Goal: Transaction & Acquisition: Purchase product/service

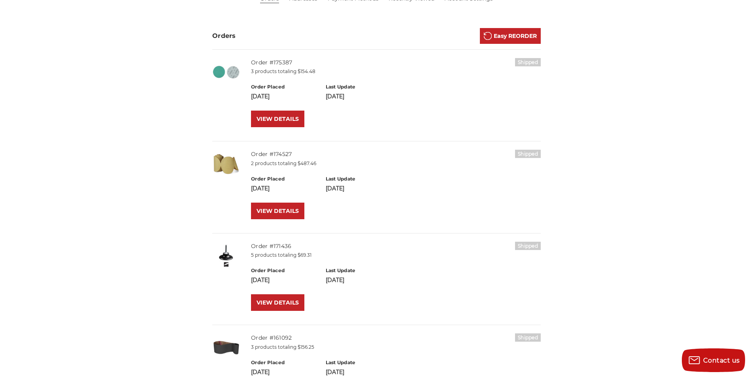
scroll to position [158, 0]
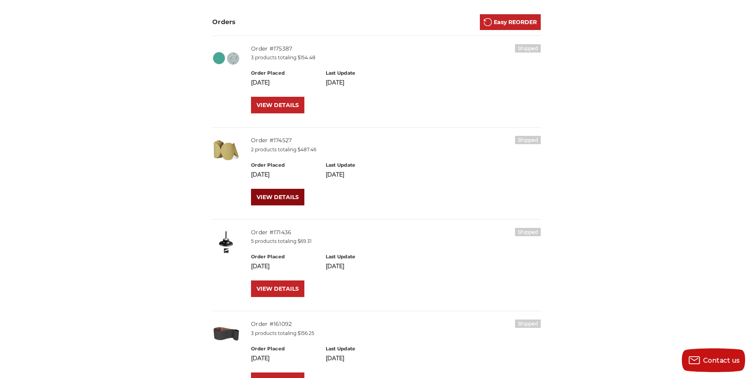
click at [270, 198] on link "VIEW DETAILS" at bounding box center [277, 197] width 53 height 17
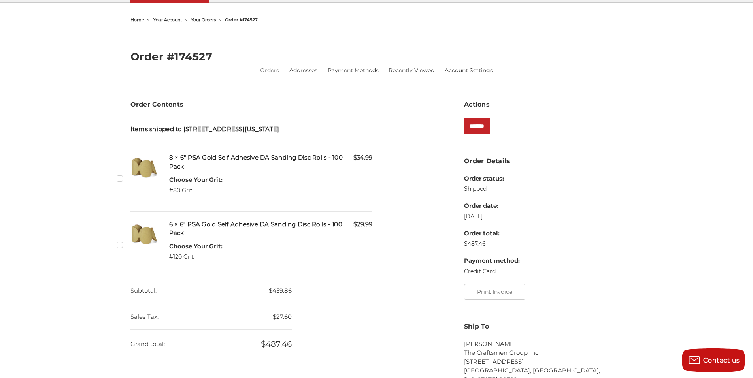
scroll to position [79, 0]
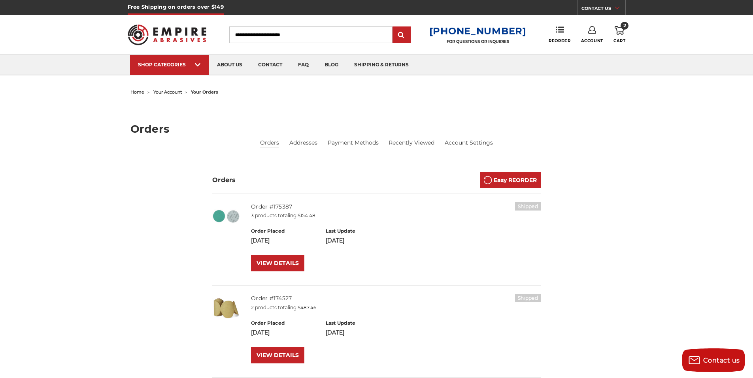
click at [616, 37] on link "2 Cart" at bounding box center [619, 34] width 12 height 17
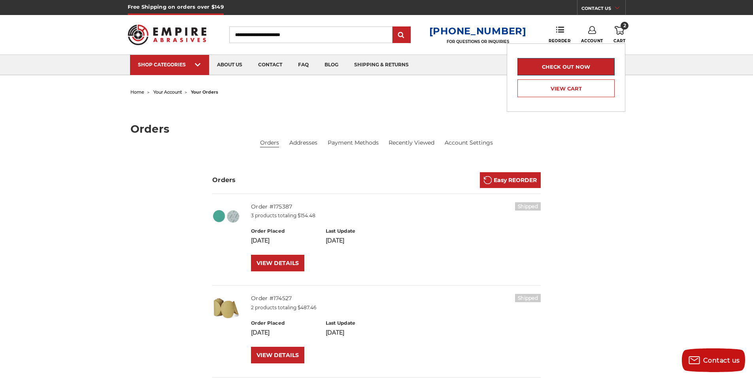
click at [549, 68] on link "Check out now" at bounding box center [565, 66] width 97 height 17
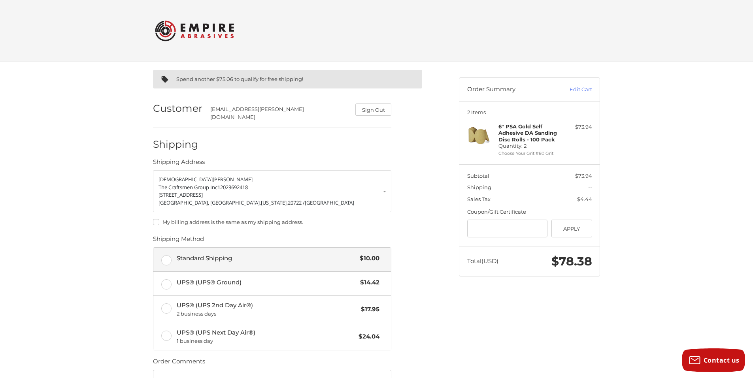
click at [166, 254] on label "Standard Shipping $10.00" at bounding box center [272, 260] width 238 height 24
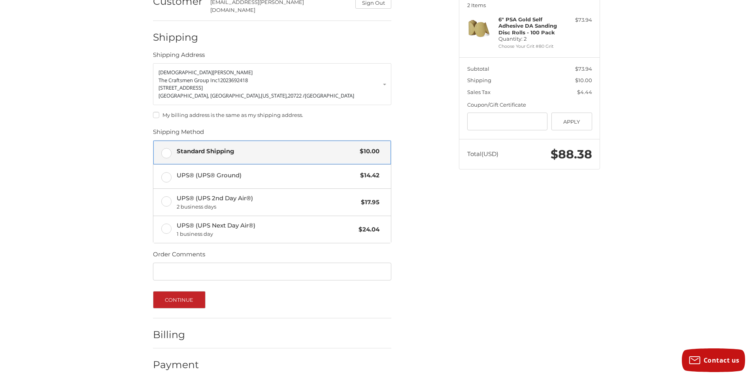
scroll to position [110, 0]
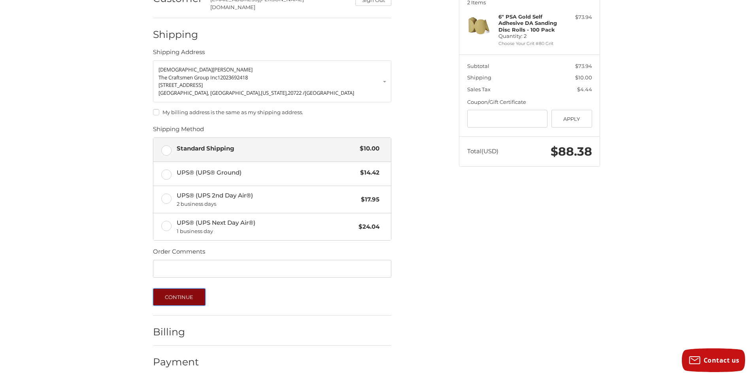
click at [186, 293] on button "Continue" at bounding box center [179, 296] width 53 height 17
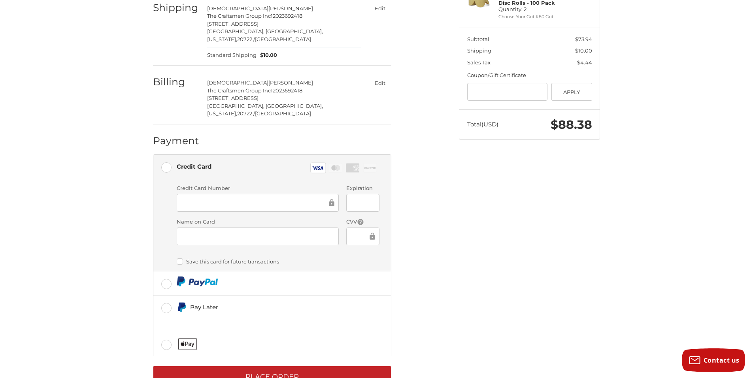
scroll to position [143, 0]
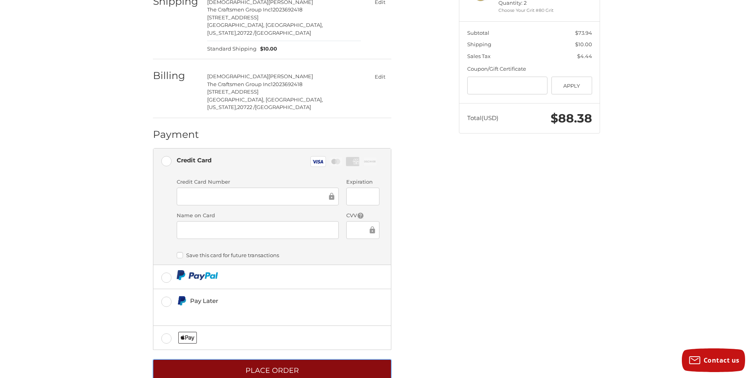
drag, startPoint x: 317, startPoint y: 352, endPoint x: 317, endPoint y: 348, distance: 4.0
click at [317, 360] on button "Place Order" at bounding box center [272, 371] width 238 height 22
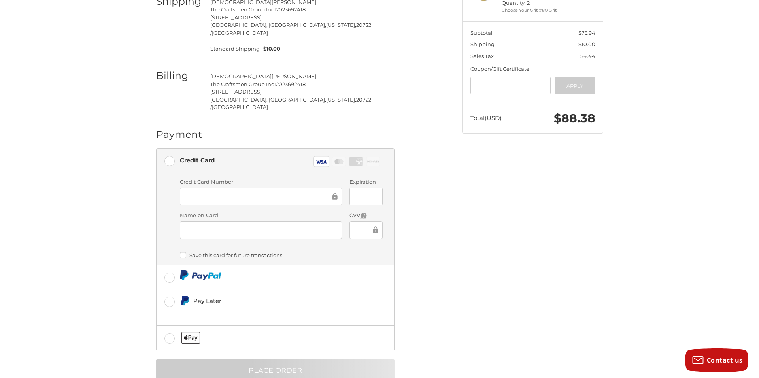
scroll to position [0, 0]
